Goal: Task Accomplishment & Management: Manage account settings

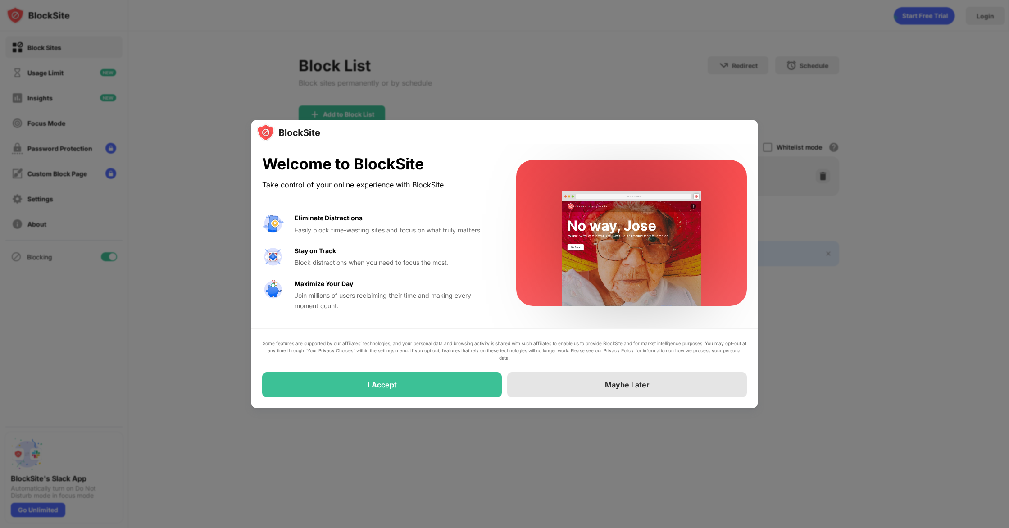
click at [549, 379] on div "Maybe Later" at bounding box center [627, 384] width 240 height 25
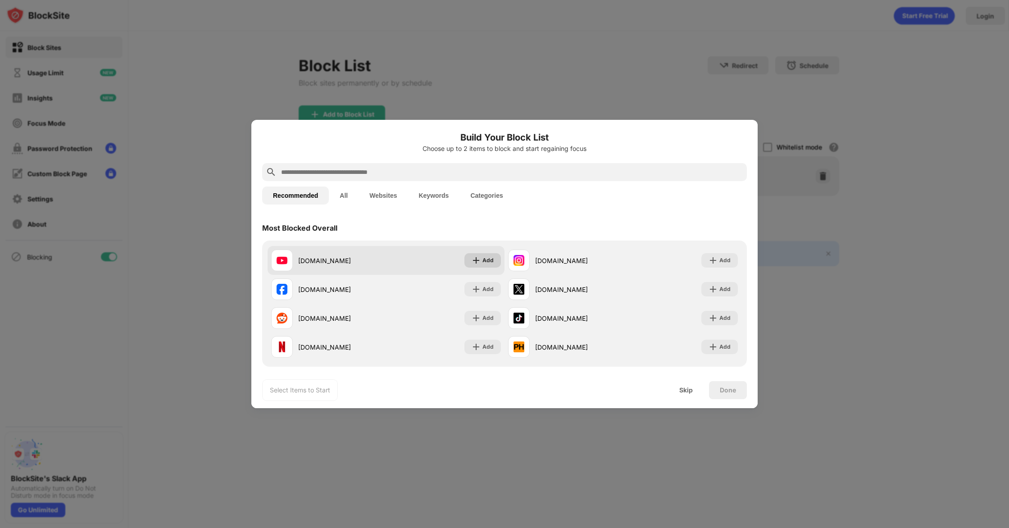
click at [478, 261] on div "Add" at bounding box center [482, 260] width 36 height 14
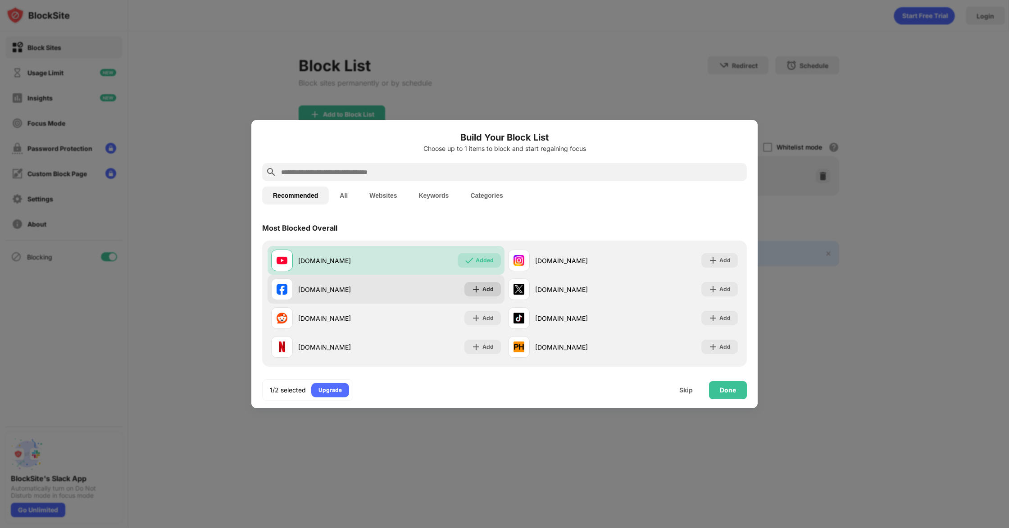
click at [482, 286] on div "Add" at bounding box center [487, 289] width 11 height 9
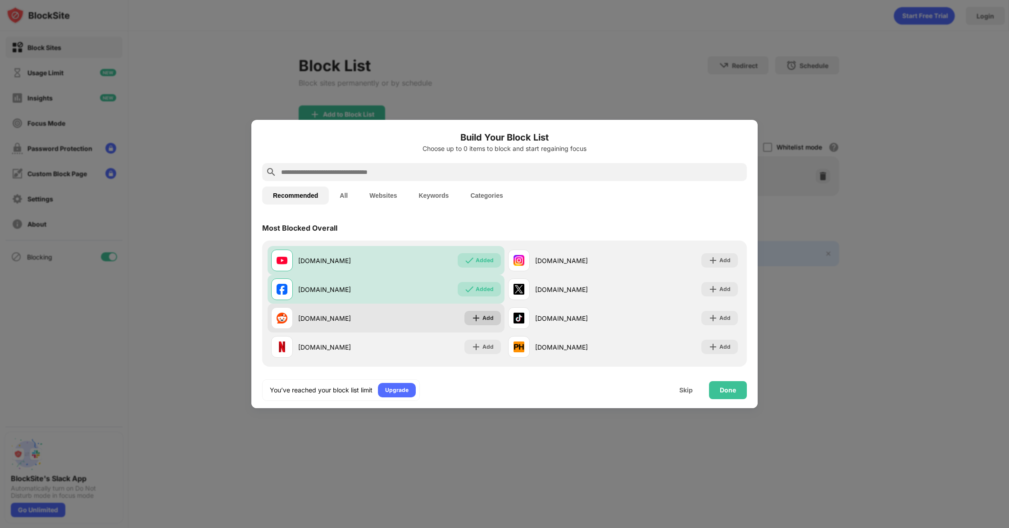
click at [482, 316] on div "Add" at bounding box center [487, 318] width 11 height 9
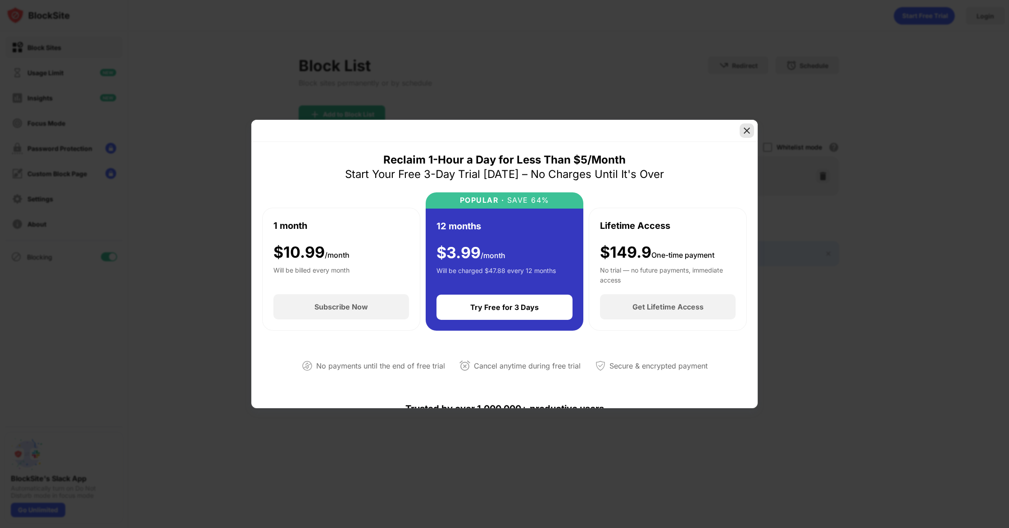
click at [741, 132] on div at bounding box center [747, 130] width 14 height 14
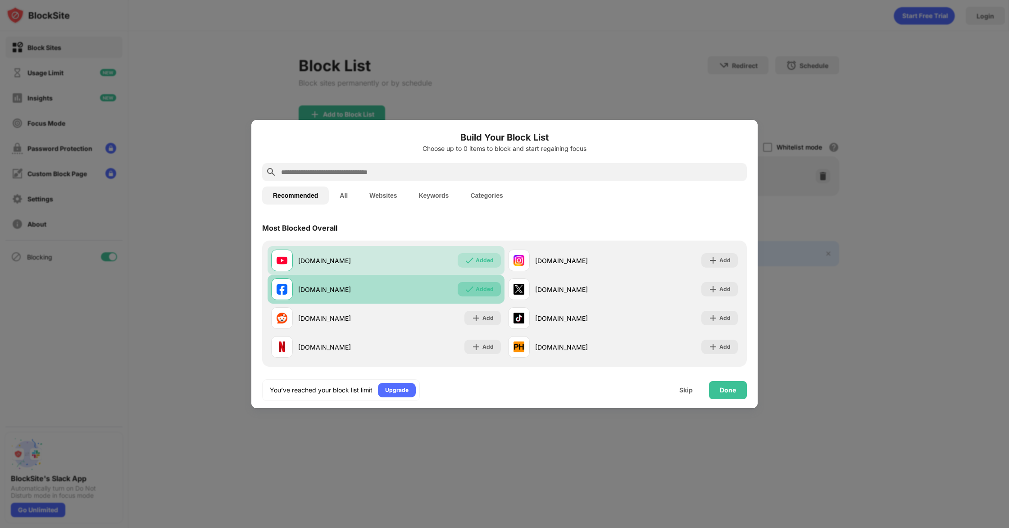
click at [478, 295] on div "Added" at bounding box center [479, 289] width 43 height 14
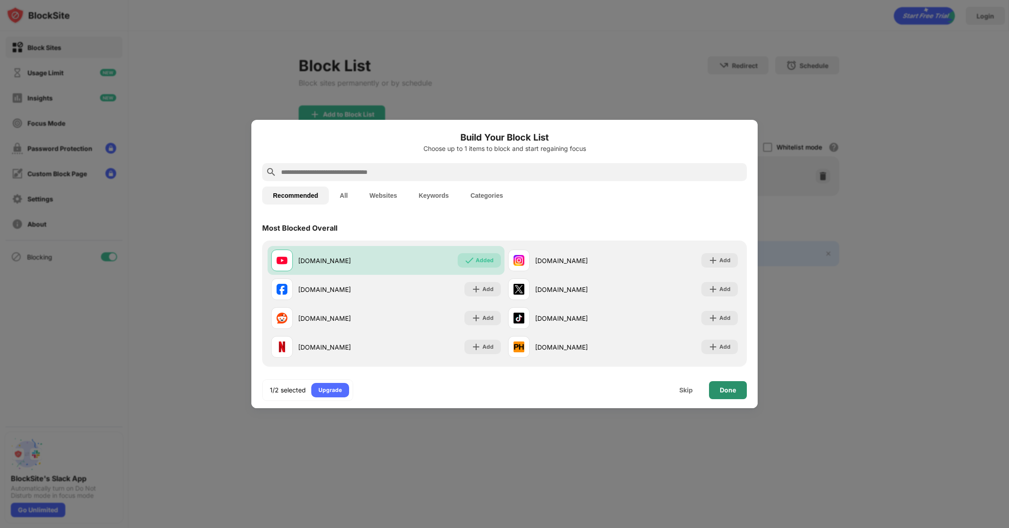
click at [725, 391] on div "Done" at bounding box center [728, 390] width 16 height 7
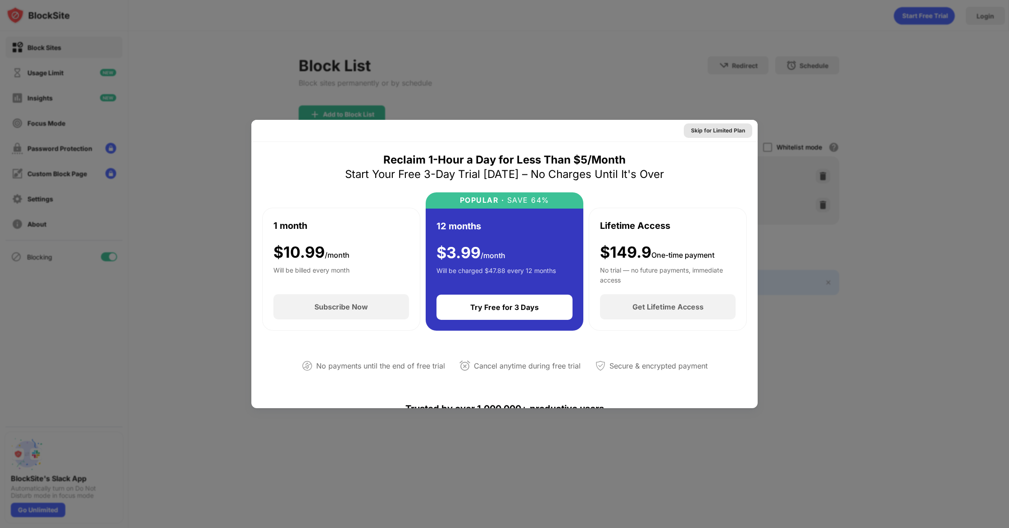
click at [697, 127] on div "Skip for Limited Plan" at bounding box center [718, 130] width 54 height 9
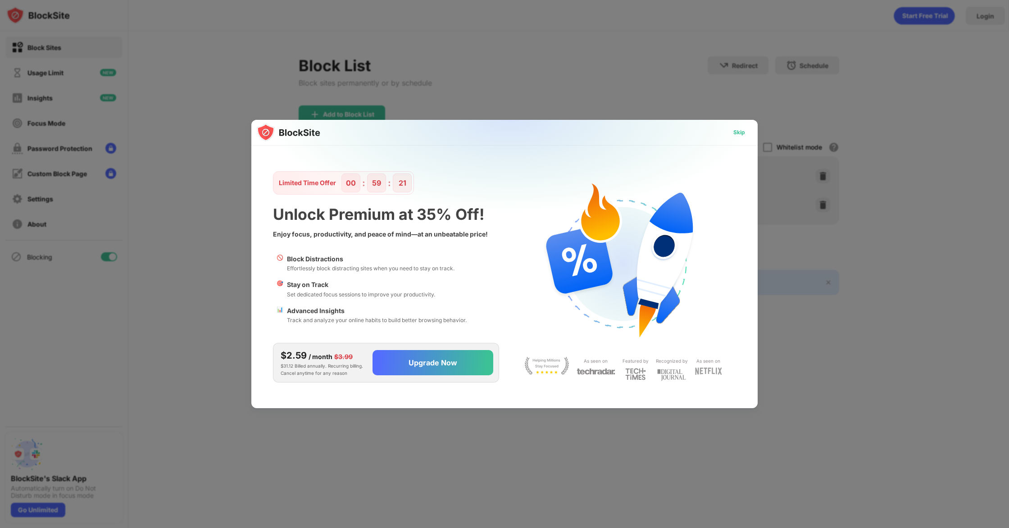
click at [741, 134] on div "Skip" at bounding box center [739, 132] width 12 height 9
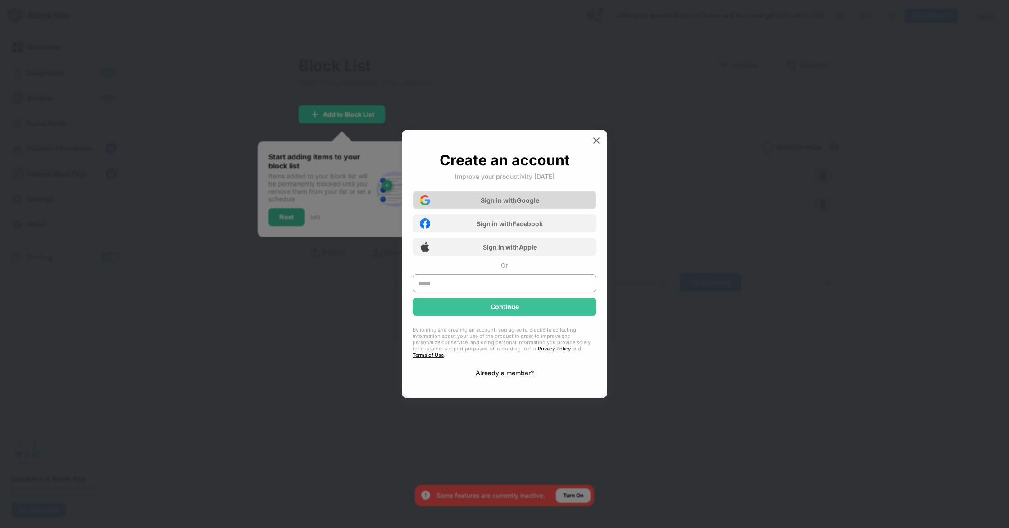
click at [579, 201] on div "Sign in with Google" at bounding box center [505, 200] width 184 height 18
